Goal: Task Accomplishment & Management: Manage account settings

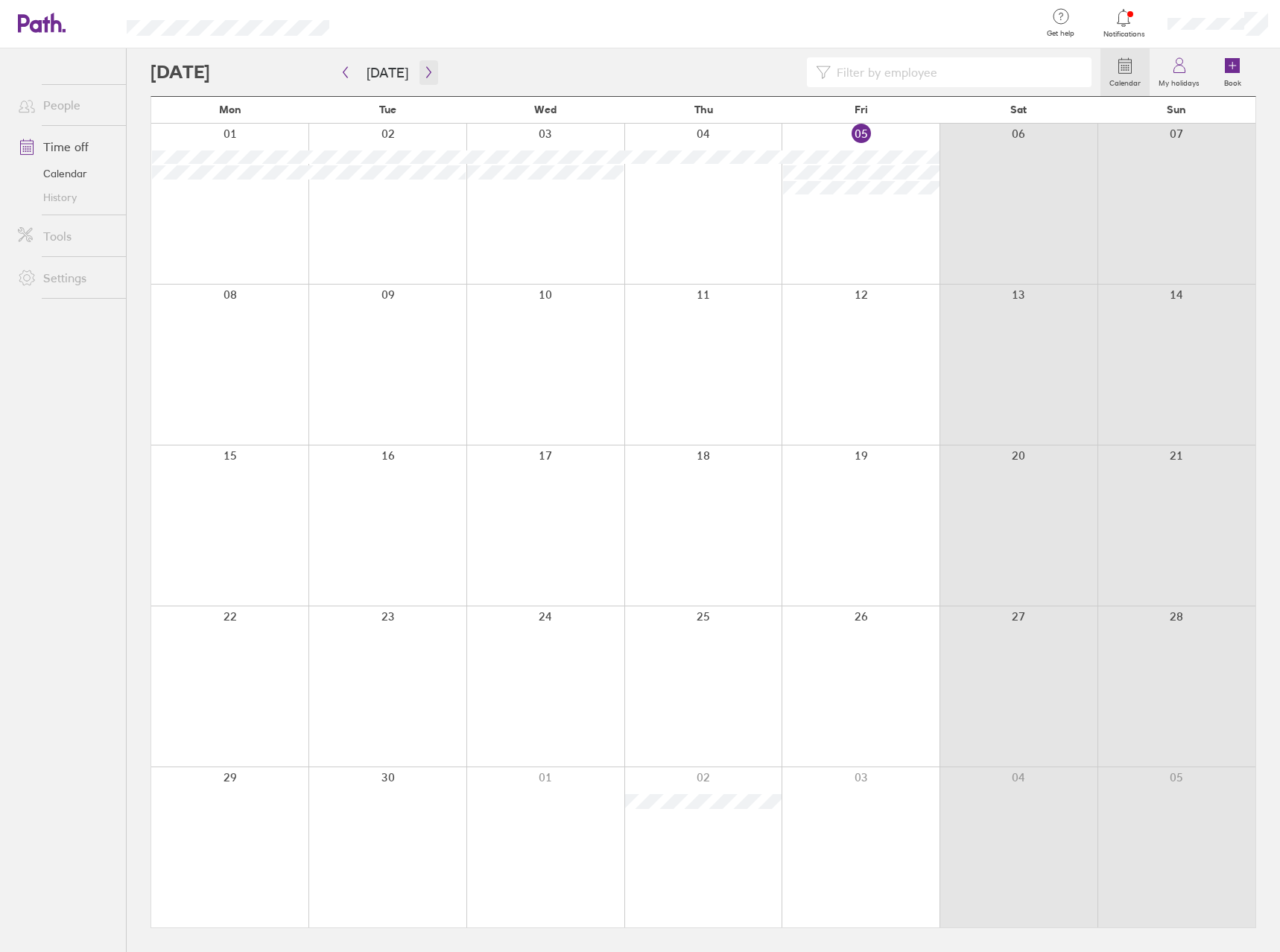
click at [424, 79] on button "button" at bounding box center [428, 72] width 19 height 24
click at [426, 80] on button "button" at bounding box center [428, 72] width 19 height 24
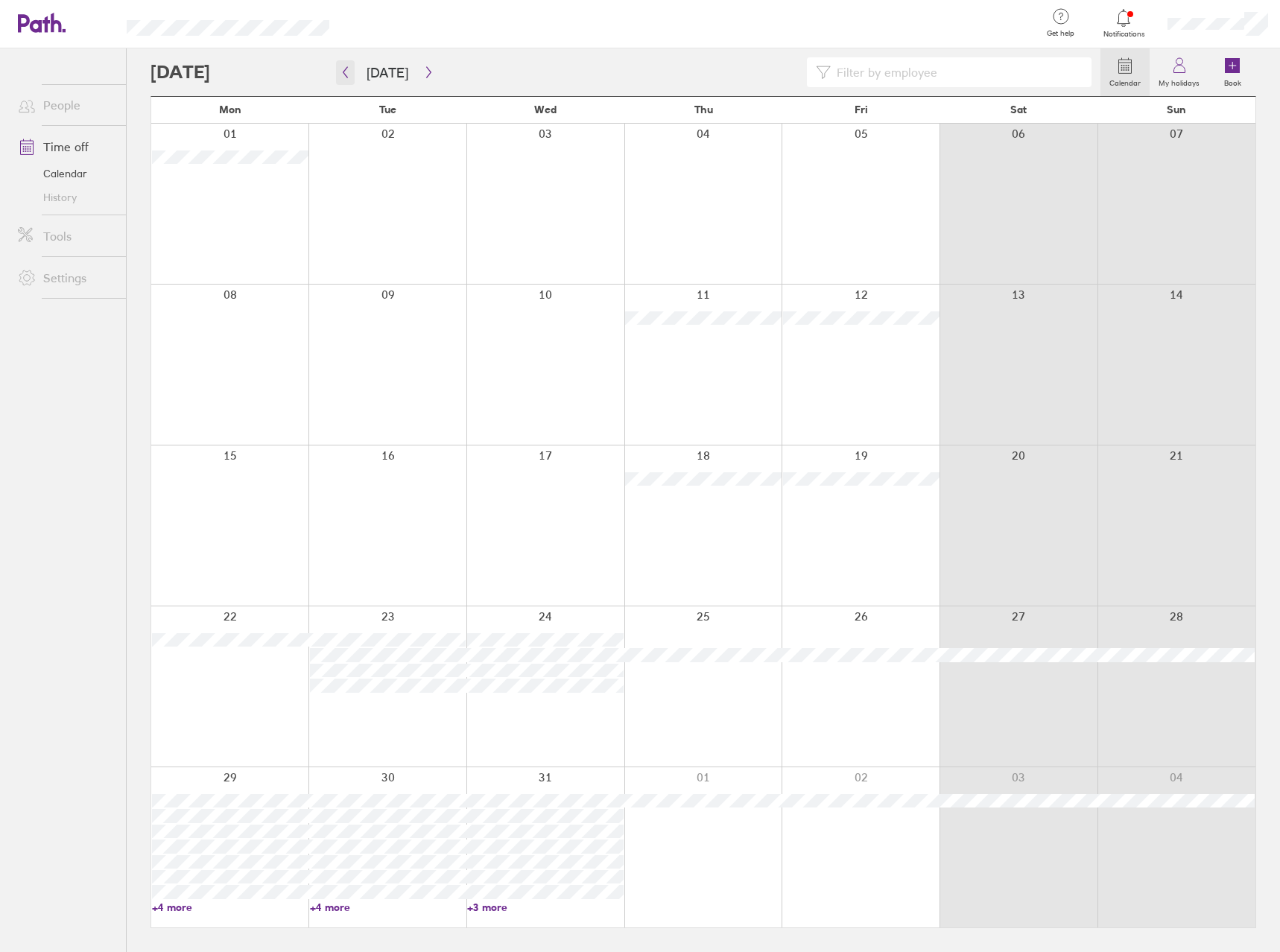
click at [352, 69] on button "button" at bounding box center [345, 72] width 19 height 24
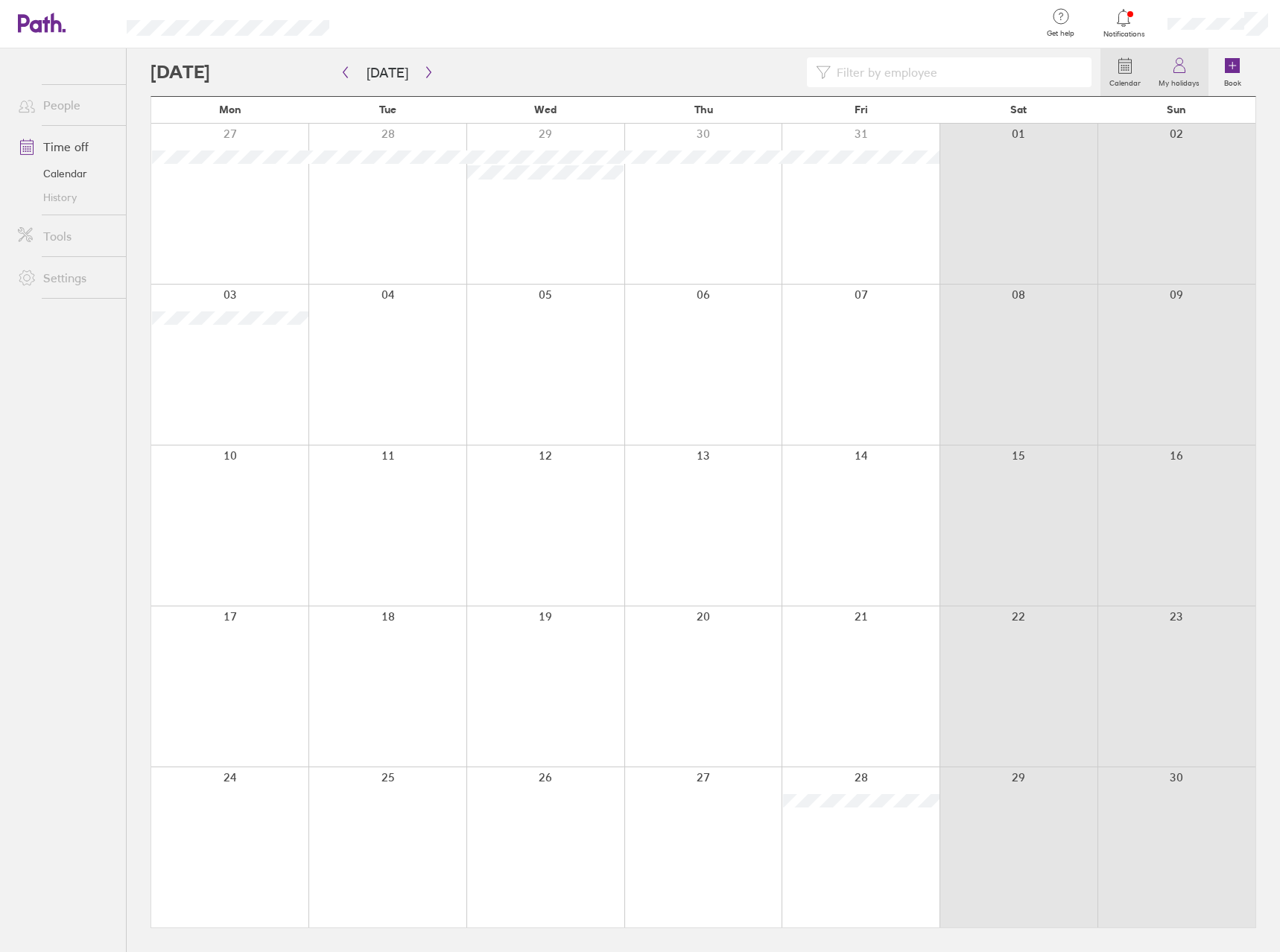
click at [1181, 83] on label "My holidays" at bounding box center [1179, 81] width 59 height 13
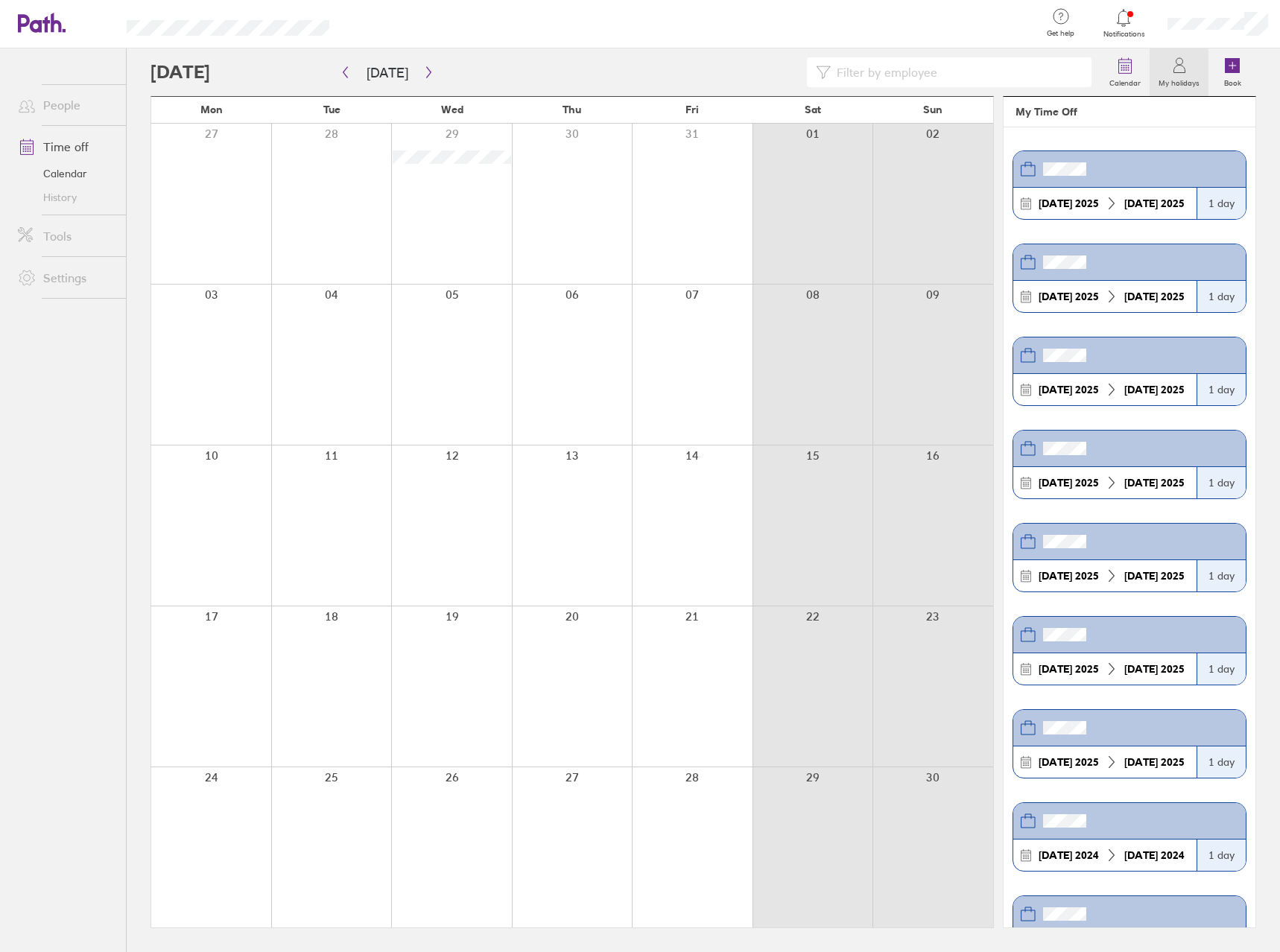
scroll to position [373, 0]
click at [431, 68] on button "button" at bounding box center [428, 72] width 19 height 24
click at [354, 68] on button "button" at bounding box center [345, 72] width 19 height 24
click at [351, 77] on button "button" at bounding box center [345, 72] width 19 height 24
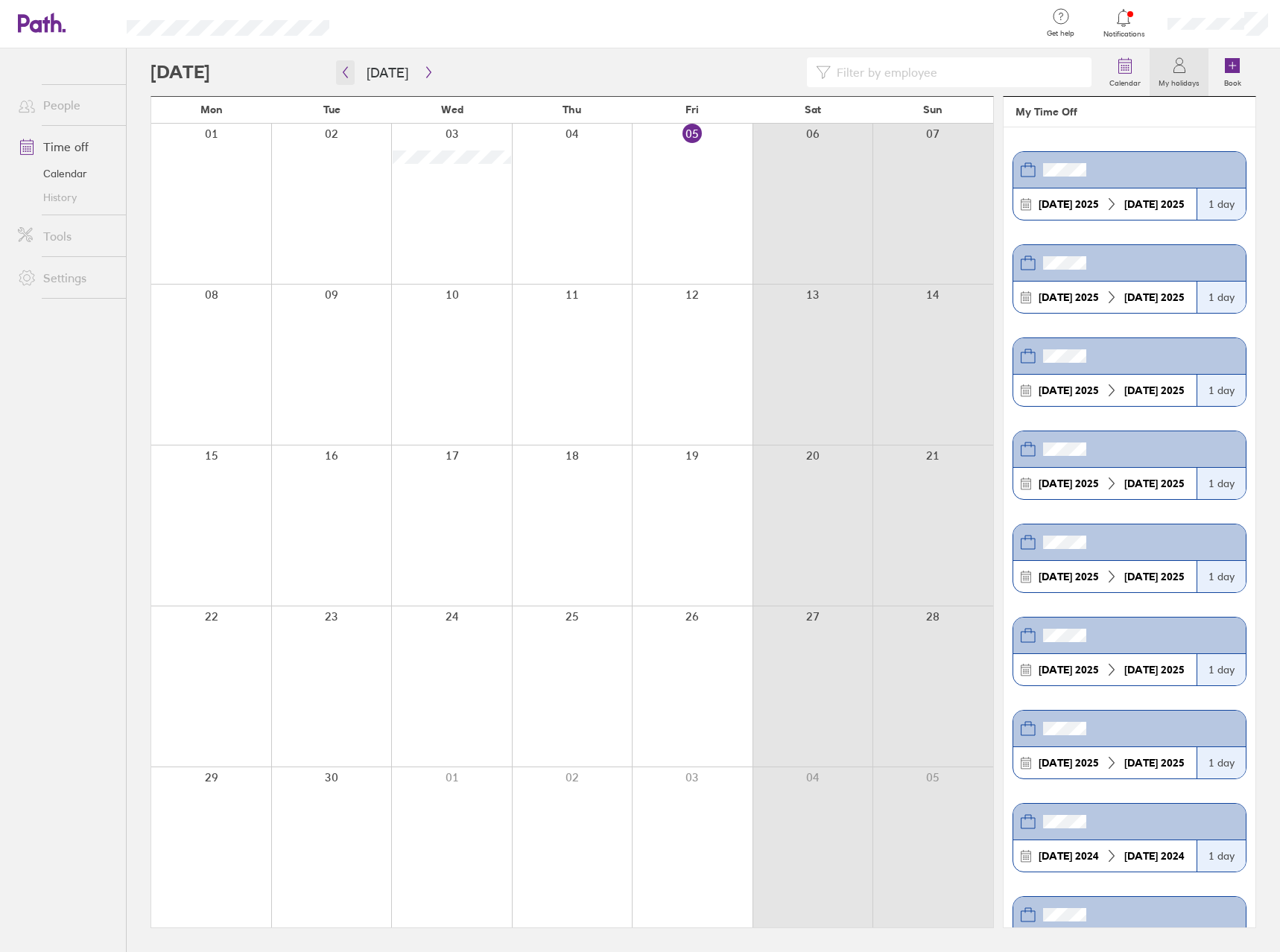
click at [351, 77] on button "button" at bounding box center [345, 72] width 19 height 24
